Goal: Find specific page/section: Find specific page/section

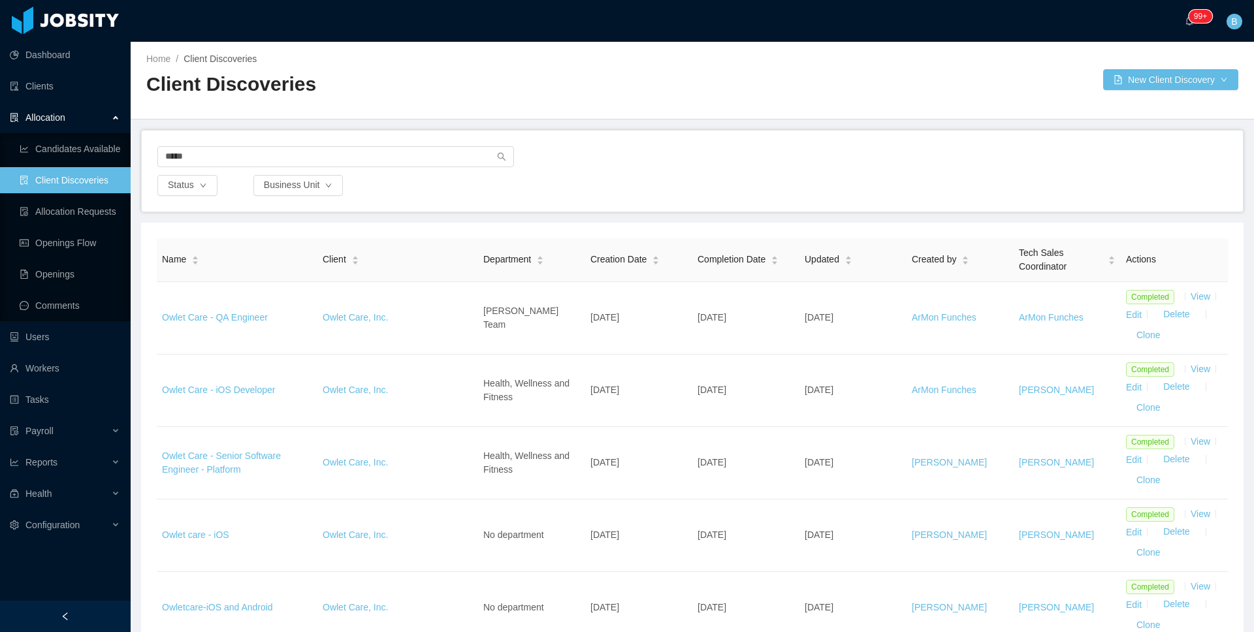
click at [575, 155] on div "*****" at bounding box center [692, 160] width 1070 height 29
click at [40, 82] on link "Clients" at bounding box center [65, 86] width 110 height 26
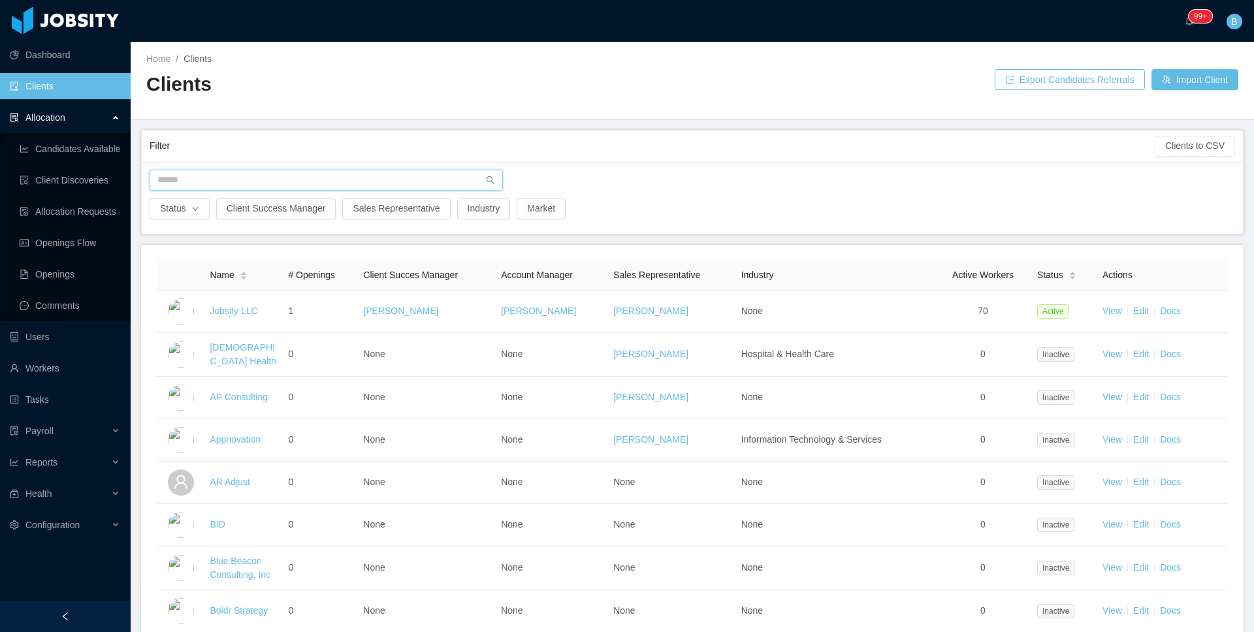
click at [179, 180] on input "text" at bounding box center [326, 180] width 353 height 21
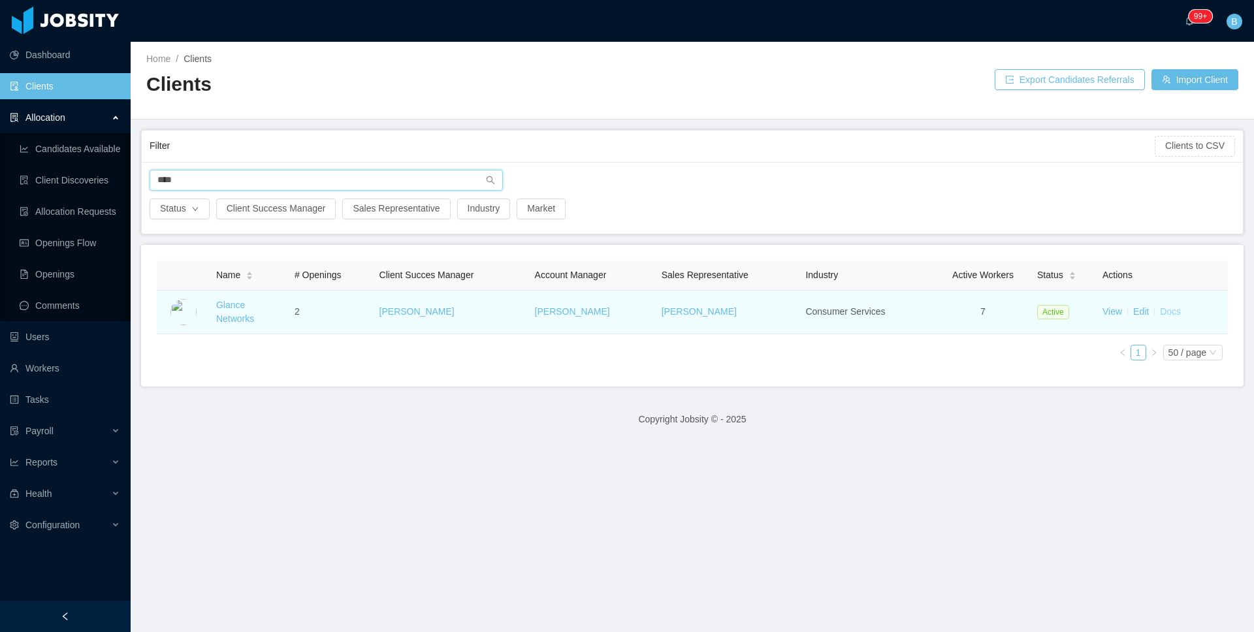
type input "****"
click at [1161, 308] on link "Docs" at bounding box center [1170, 311] width 21 height 10
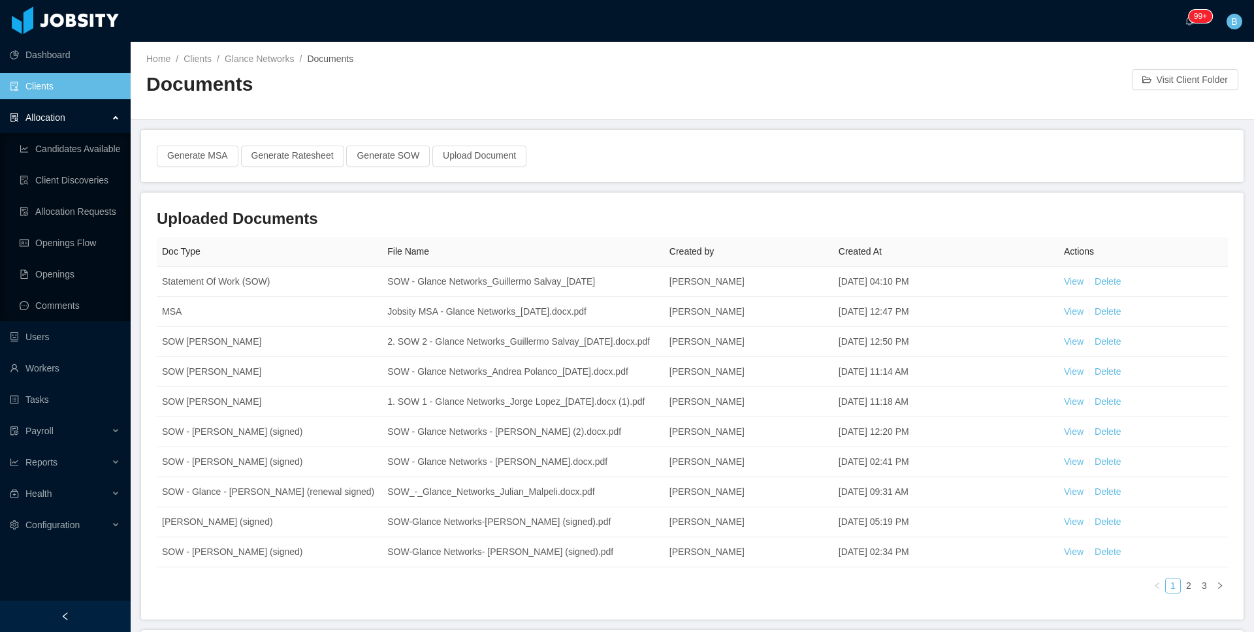
click at [1230, 332] on div "Uploaded Documents Doc Type File Name Created by Created At Actions Statement O…" at bounding box center [692, 406] width 1102 height 427
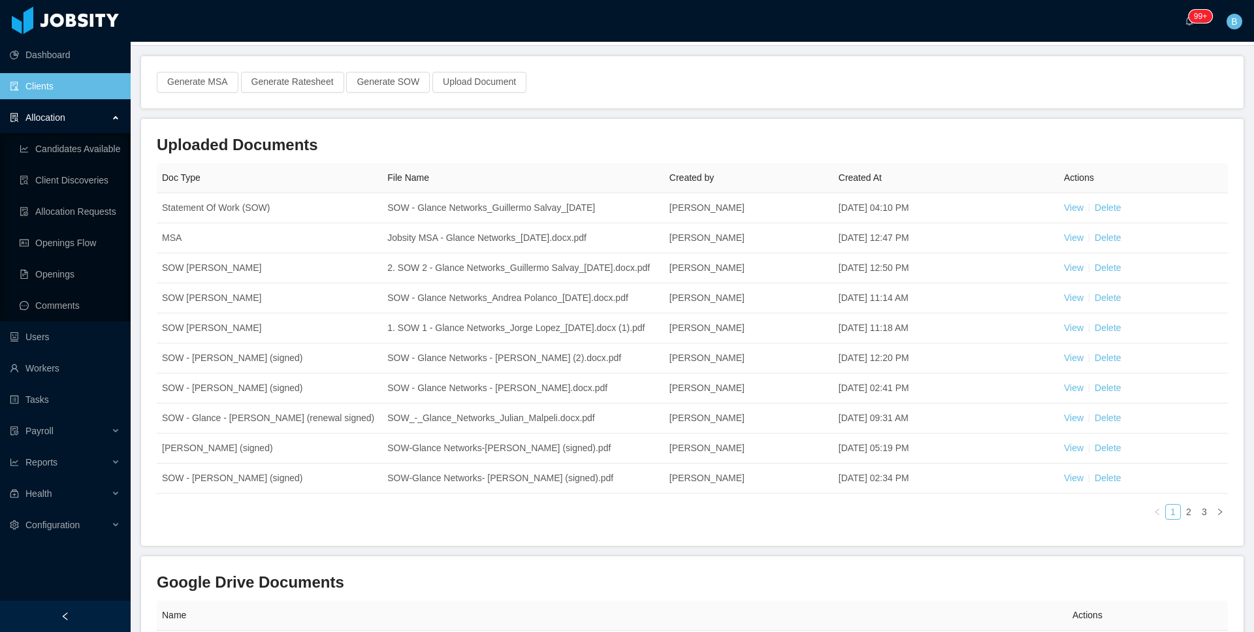
scroll to position [101, 0]
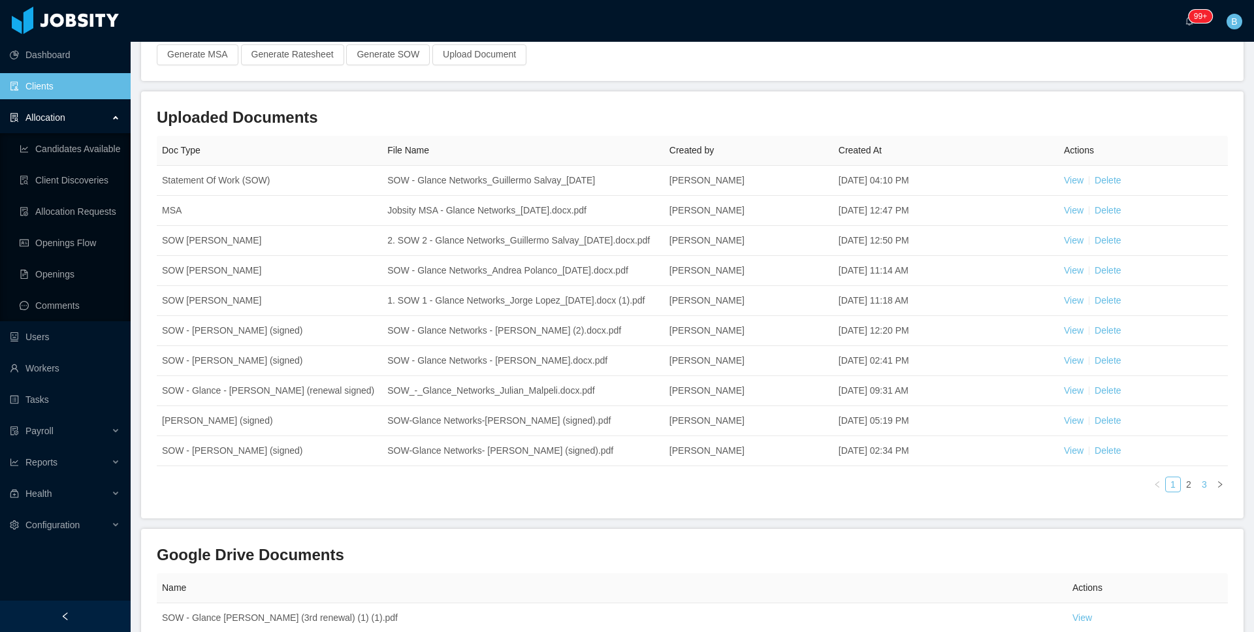
click at [1197, 492] on link "3" at bounding box center [1204, 484] width 14 height 14
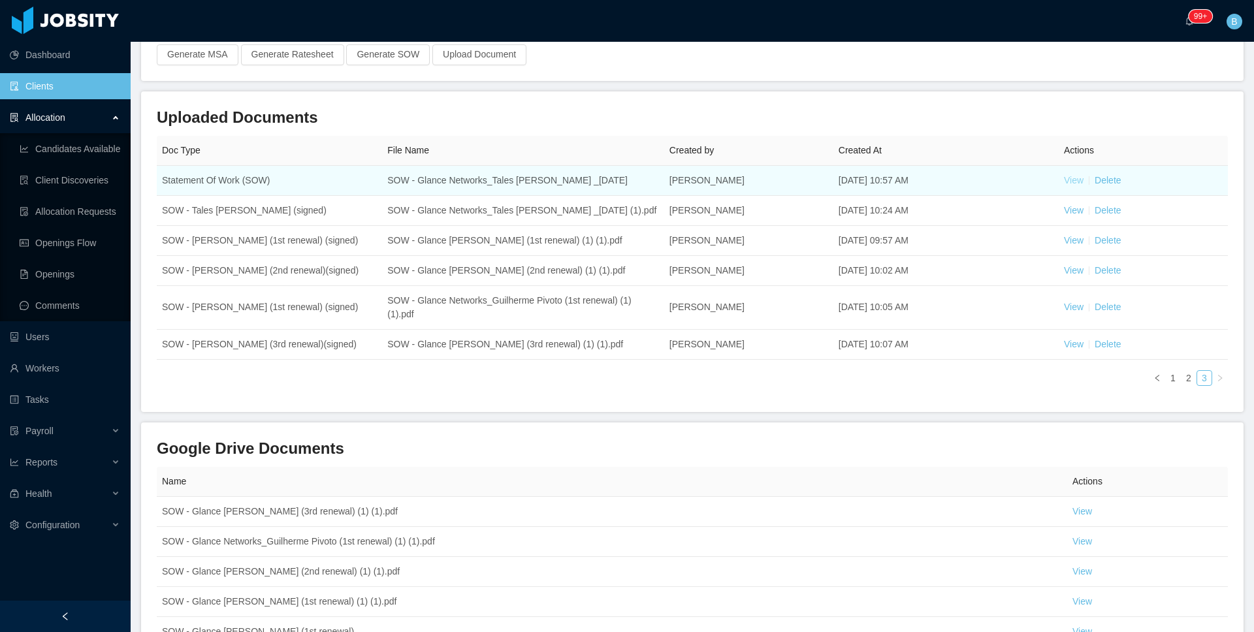
click at [1067, 181] on link "View" at bounding box center [1074, 180] width 20 height 10
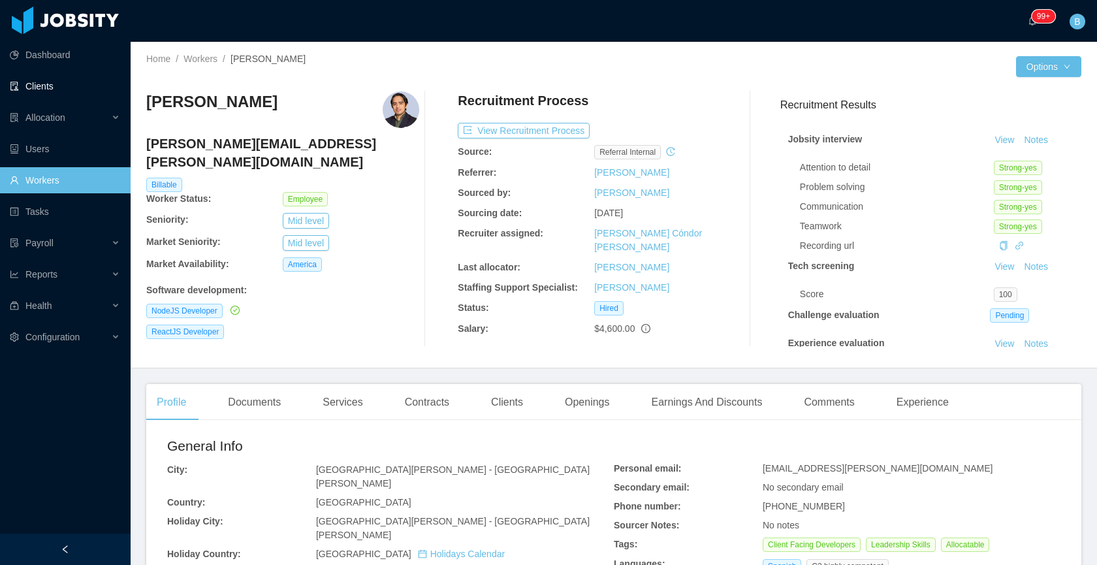
click at [43, 73] on link "Clients" at bounding box center [65, 86] width 110 height 26
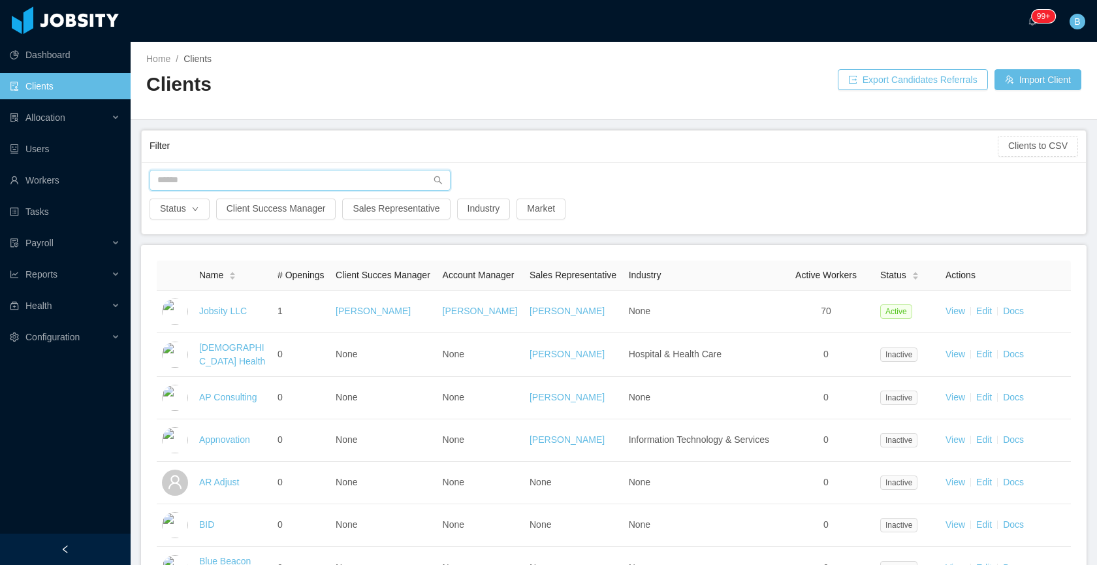
click at [236, 174] on input "text" at bounding box center [300, 180] width 301 height 21
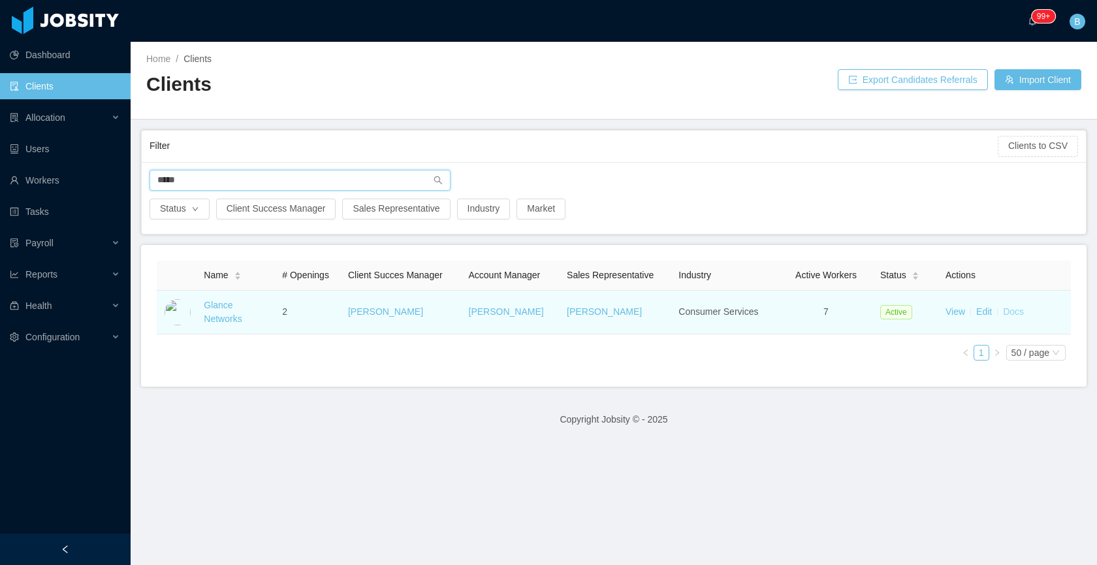
type input "*****"
click at [1007, 310] on link "Docs" at bounding box center [1013, 311] width 21 height 10
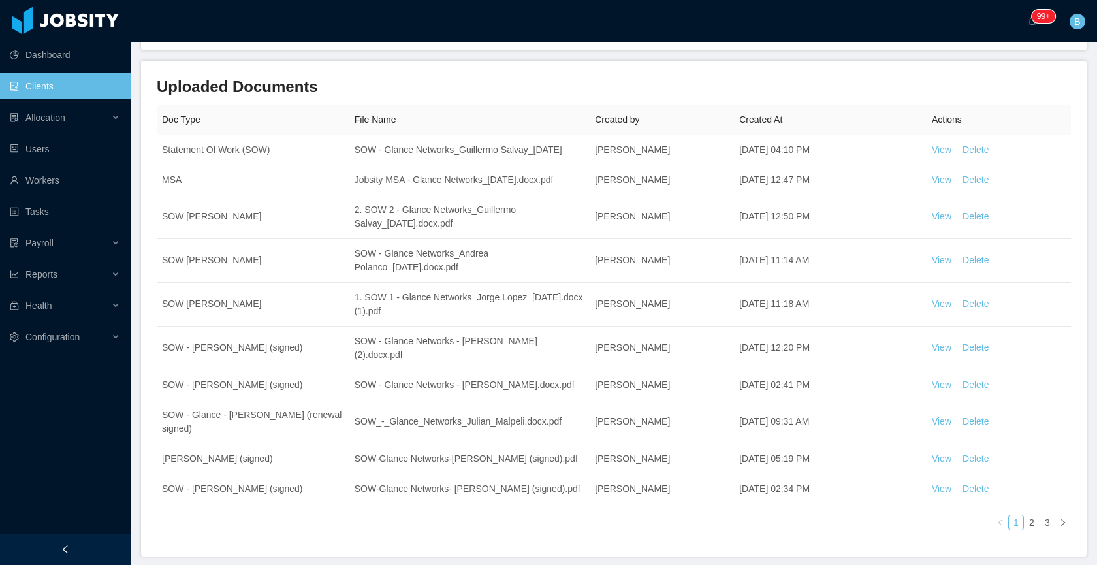
scroll to position [148, 0]
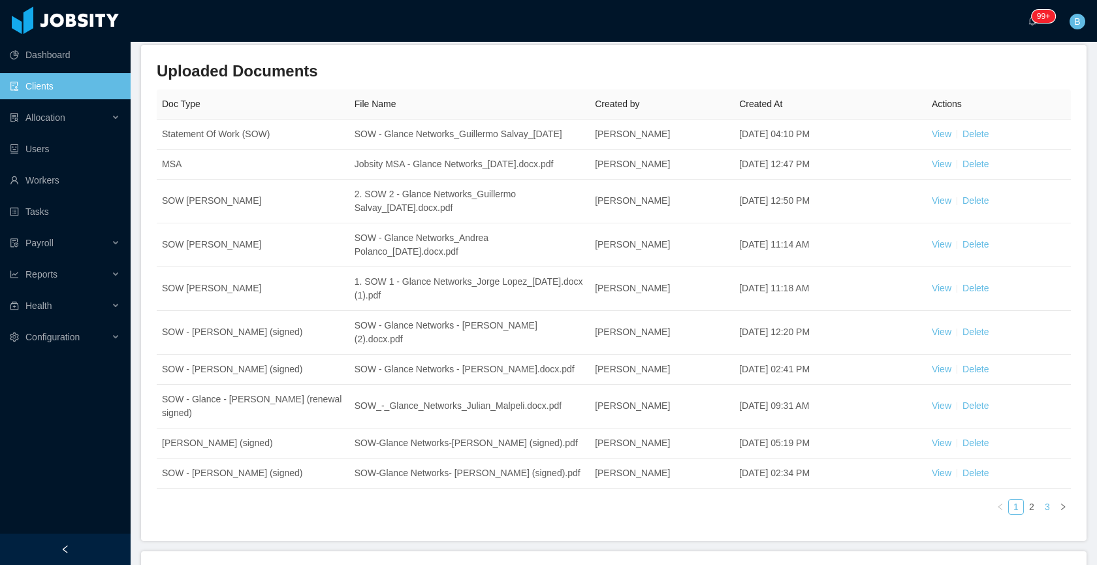
click at [1040, 500] on link "3" at bounding box center [1047, 507] width 14 height 14
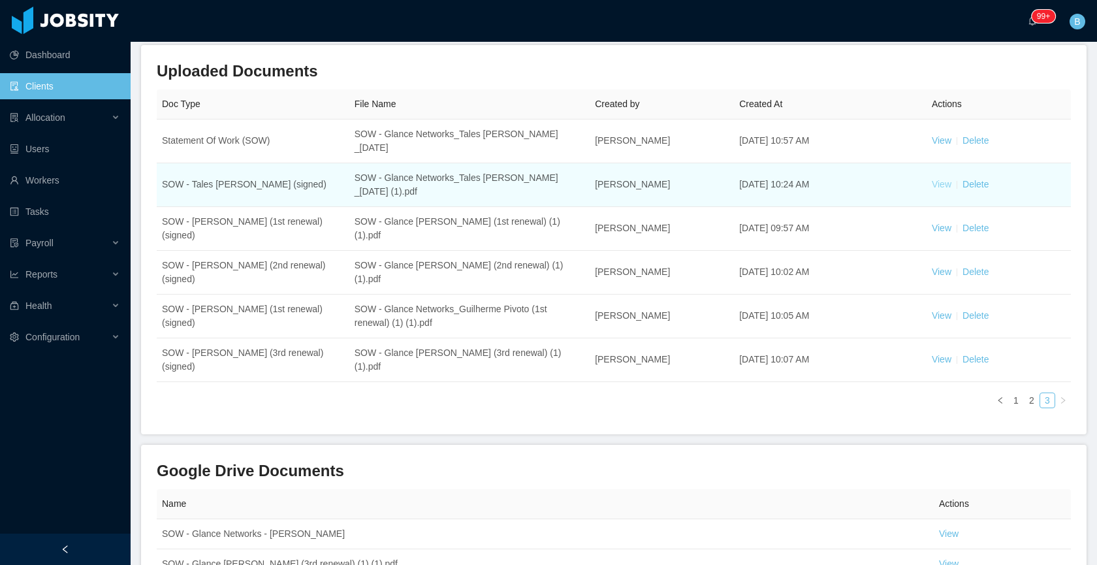
click at [932, 184] on link "View" at bounding box center [942, 184] width 20 height 10
